Goal: Information Seeking & Learning: Learn about a topic

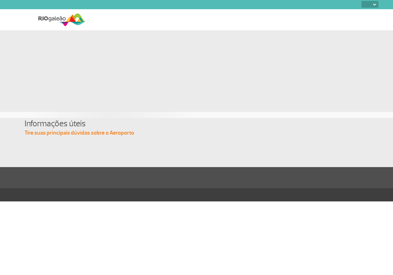
select select
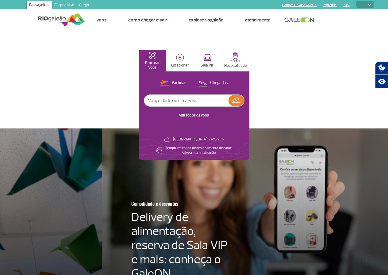
scroll to position [0, 393]
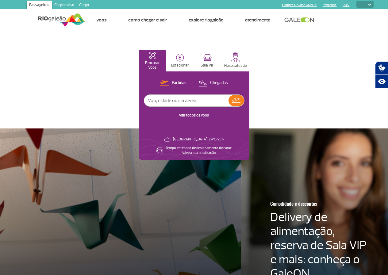
scroll to position [0, 0]
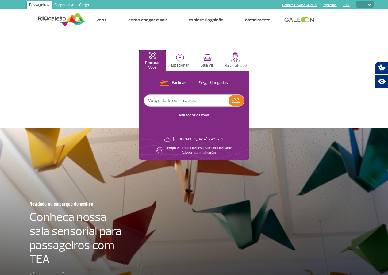
click at [163, 64] on p "Procurar Voos" at bounding box center [152, 65] width 21 height 9
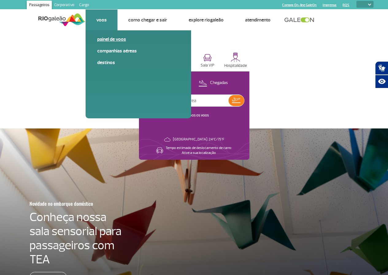
click at [114, 40] on link "Painel de voos" at bounding box center [138, 39] width 82 height 7
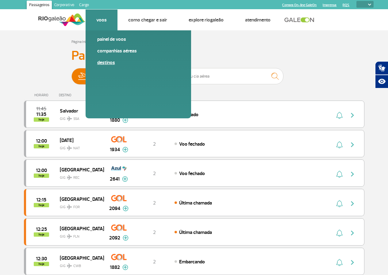
click at [110, 64] on link "Destinos" at bounding box center [138, 62] width 82 height 7
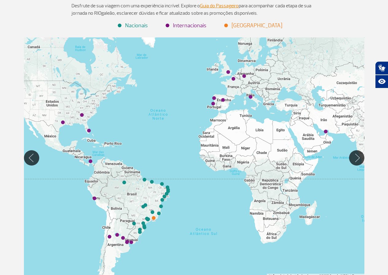
scroll to position [102, 0]
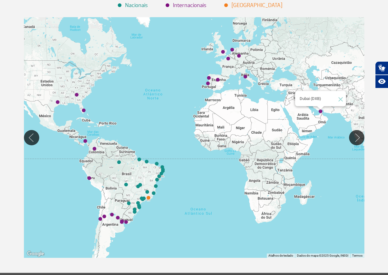
click at [321, 112] on img "Dubai (DXB)" at bounding box center [321, 112] width 4 height 4
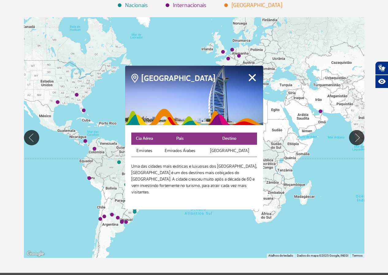
click at [256, 79] on button "Fechar" at bounding box center [253, 78] width 10 height 8
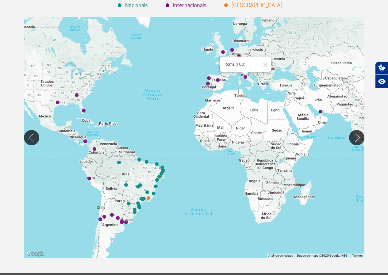
click at [244, 77] on img "Roma (FCO)" at bounding box center [246, 77] width 4 height 4
click at [246, 76] on img "Roma (FCO)" at bounding box center [246, 77] width 4 height 4
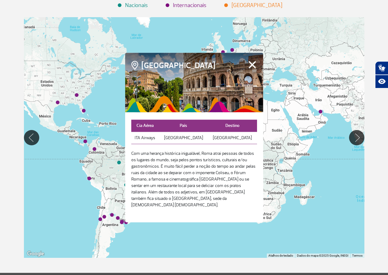
click at [250, 69] on button "Fechar" at bounding box center [253, 65] width 10 height 8
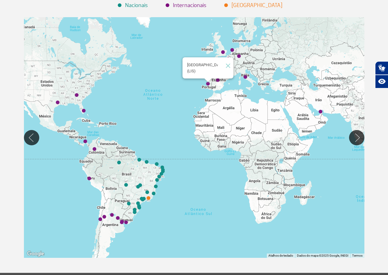
click at [207, 84] on img "Lisboa (LIS)" at bounding box center [208, 84] width 4 height 4
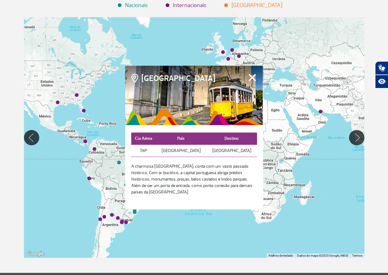
click at [253, 82] on button "Fechar" at bounding box center [253, 78] width 10 height 8
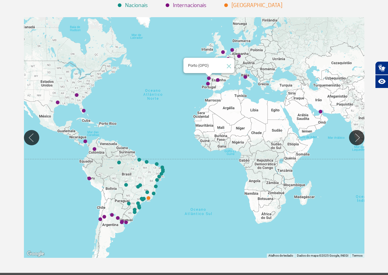
click at [210, 79] on img "Porto (OPO)" at bounding box center [209, 79] width 4 height 4
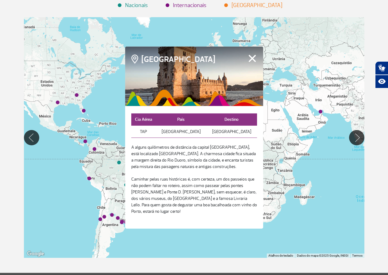
click at [254, 61] on button "Fechar" at bounding box center [253, 58] width 10 height 8
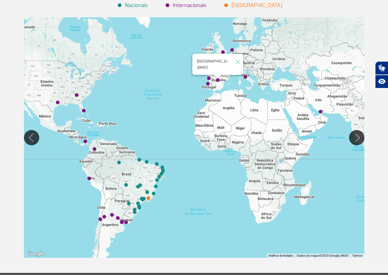
click at [219, 82] on img "Madrid (MAD)" at bounding box center [218, 81] width 4 height 4
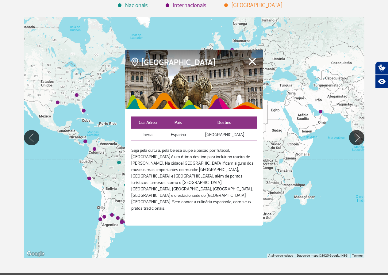
click at [257, 65] on button "Fechar" at bounding box center [253, 61] width 10 height 8
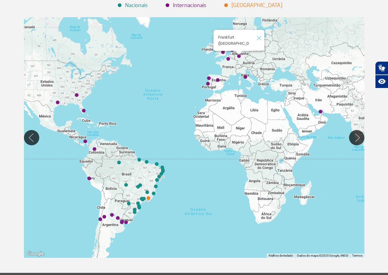
click at [238, 57] on img "Frankfurt (FRA)" at bounding box center [239, 57] width 4 height 4
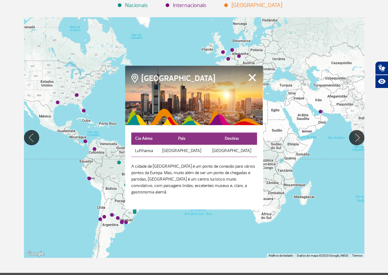
click at [252, 77] on button "Fechar" at bounding box center [253, 78] width 10 height 8
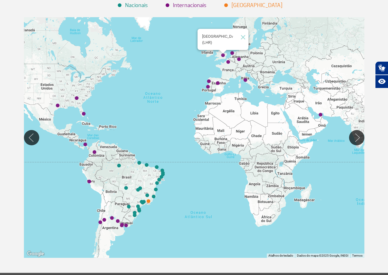
click at [223, 53] on div "[GEOGRAPHIC_DATA] (LHR)" at bounding box center [194, 137] width 341 height 241
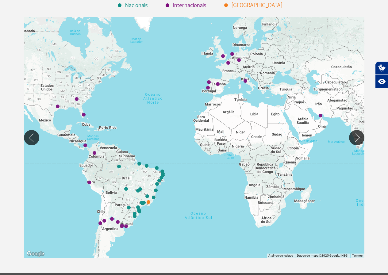
click at [223, 55] on img "Londres (LHR)" at bounding box center [223, 57] width 4 height 4
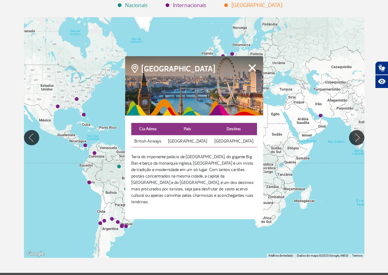
click at [253, 72] on button "Fechar" at bounding box center [253, 68] width 10 height 8
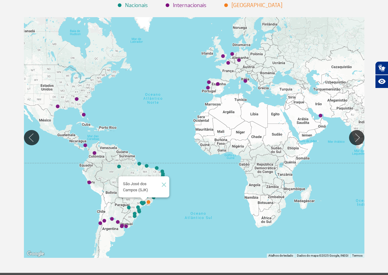
click at [142, 201] on img "São José dos Campos (SJK)" at bounding box center [144, 203] width 4 height 4
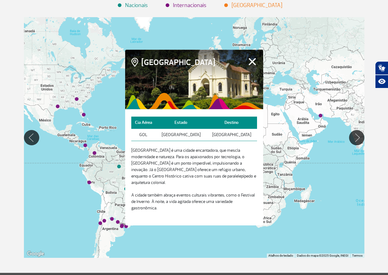
click at [253, 66] on button "Fechar" at bounding box center [253, 62] width 10 height 8
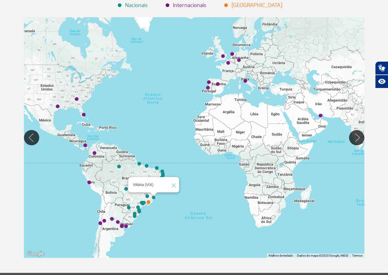
click at [153, 199] on img "Vitória (VIX)" at bounding box center [154, 198] width 4 height 4
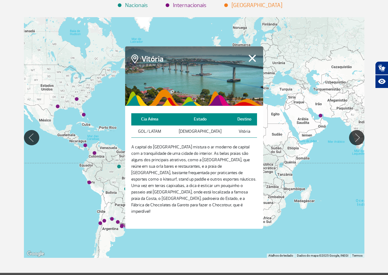
click at [253, 58] on button "Fechar" at bounding box center [253, 58] width 10 height 8
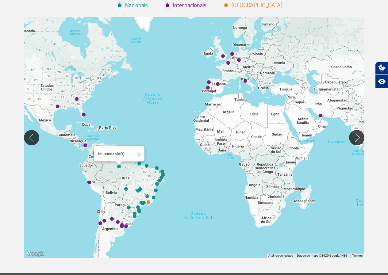
click at [119, 168] on img "Manaus (MAO)" at bounding box center [119, 167] width 4 height 4
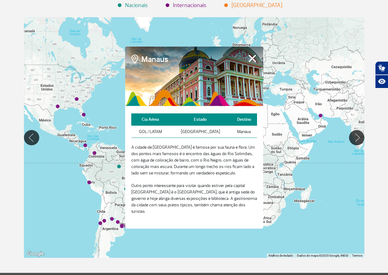
click at [250, 60] on button "Fechar" at bounding box center [253, 58] width 10 height 8
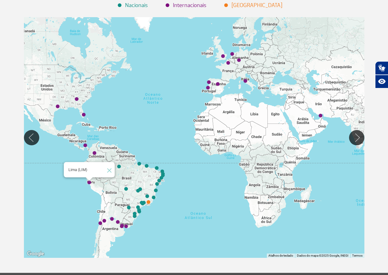
click at [88, 183] on img "Lima (LIM)" at bounding box center [89, 183] width 4 height 4
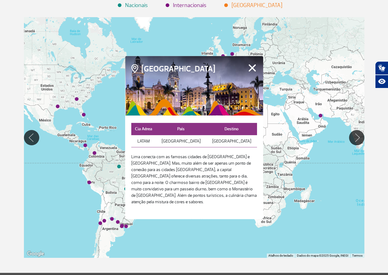
click at [249, 70] on button "Fechar" at bounding box center [253, 68] width 10 height 8
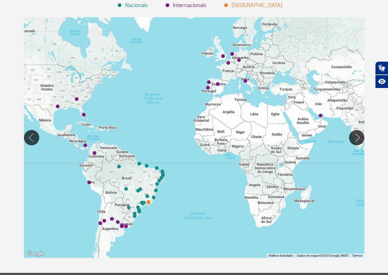
click at [94, 156] on div at bounding box center [194, 137] width 341 height 241
click at [85, 145] on img "Panamá (PTY)" at bounding box center [85, 146] width 4 height 4
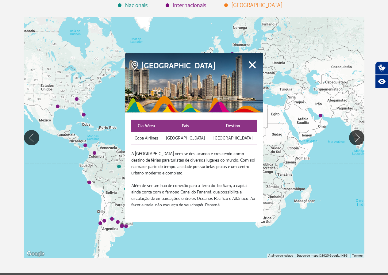
click at [253, 66] on button "Fechar" at bounding box center [253, 65] width 10 height 8
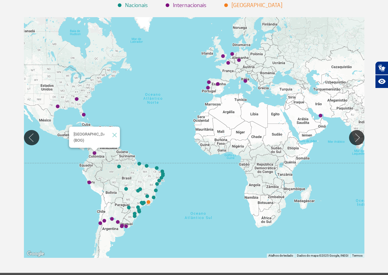
click at [96, 154] on img "Bogotá (BOG)" at bounding box center [95, 154] width 4 height 4
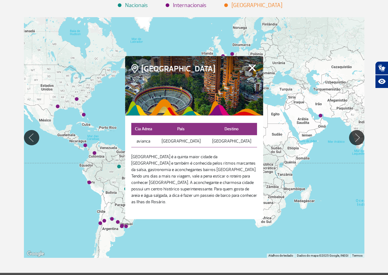
click at [251, 72] on button "Fechar" at bounding box center [253, 68] width 10 height 8
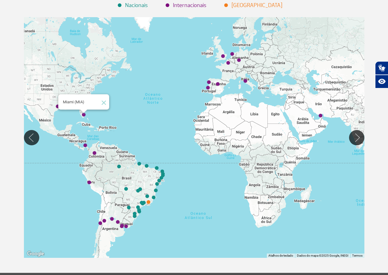
click at [83, 116] on img "Miami (MIA)" at bounding box center [84, 115] width 4 height 4
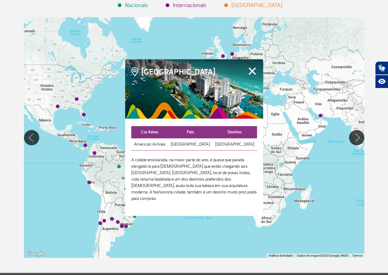
click at [248, 66] on div at bounding box center [194, 89] width 138 height 60
click at [249, 75] on button "Fechar" at bounding box center [253, 71] width 10 height 8
